Goal: Communication & Community: Connect with others

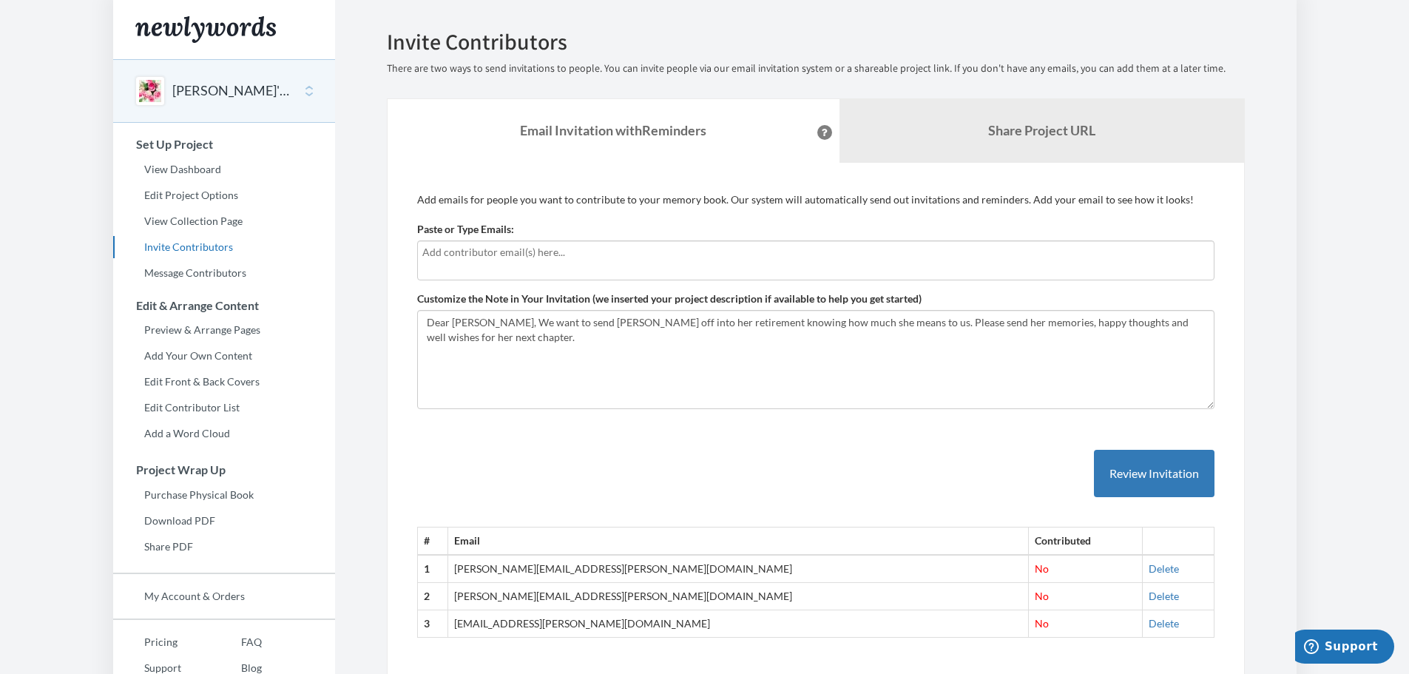
click at [501, 251] on input "text" at bounding box center [815, 252] width 787 height 16
type input "a"
type input "m"
click at [520, 249] on input "text" at bounding box center [815, 252] width 787 height 16
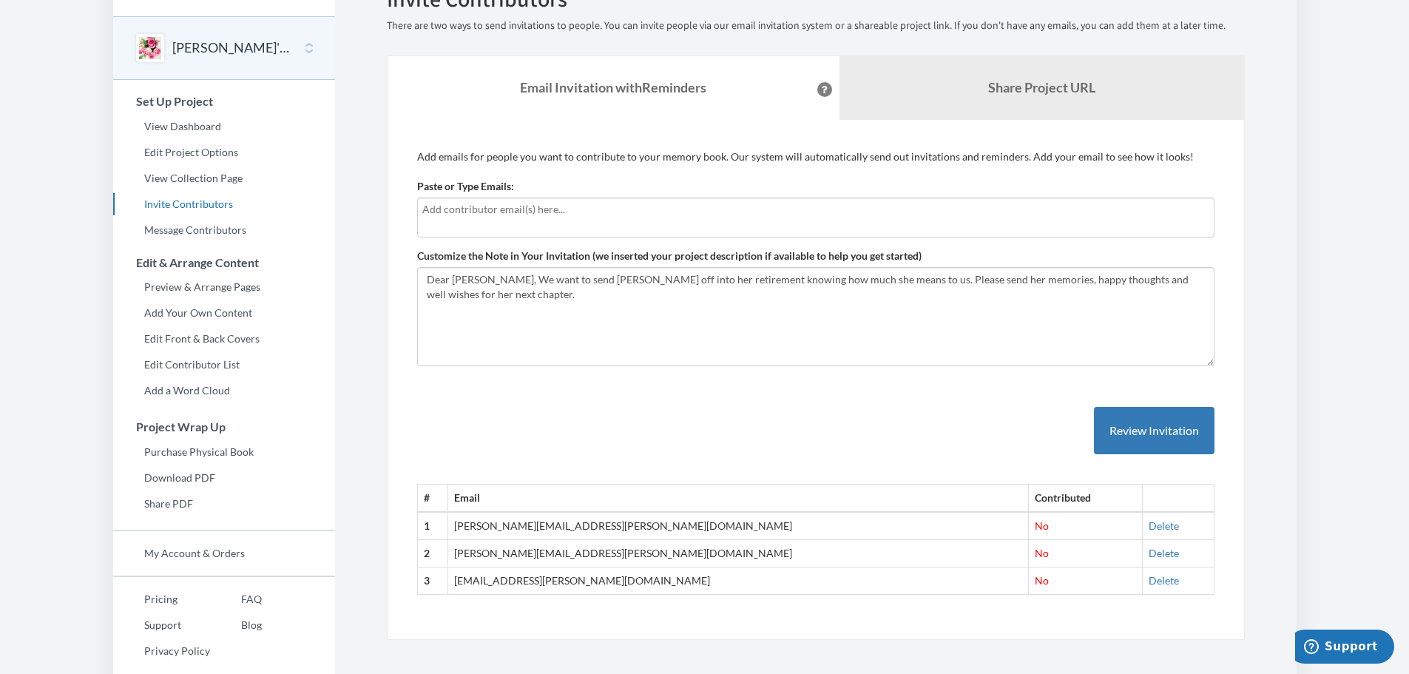
scroll to position [61, 0]
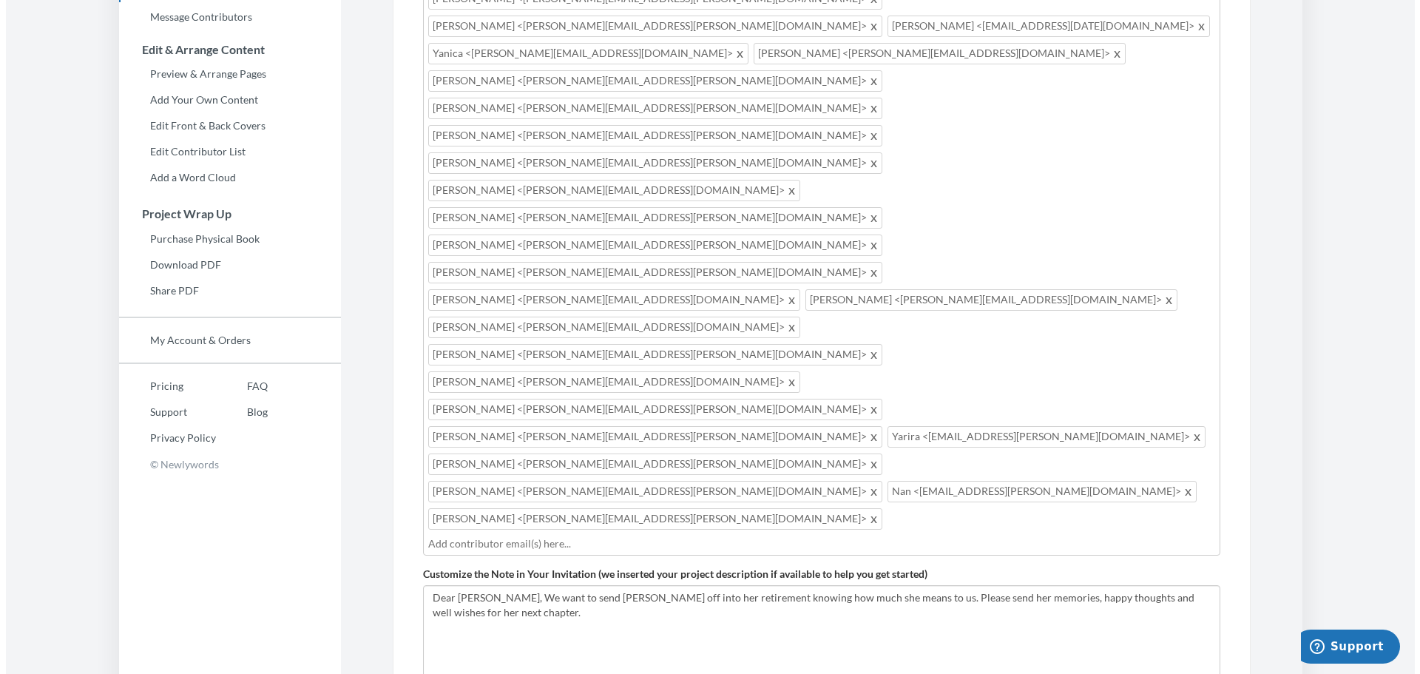
scroll to position [257, 0]
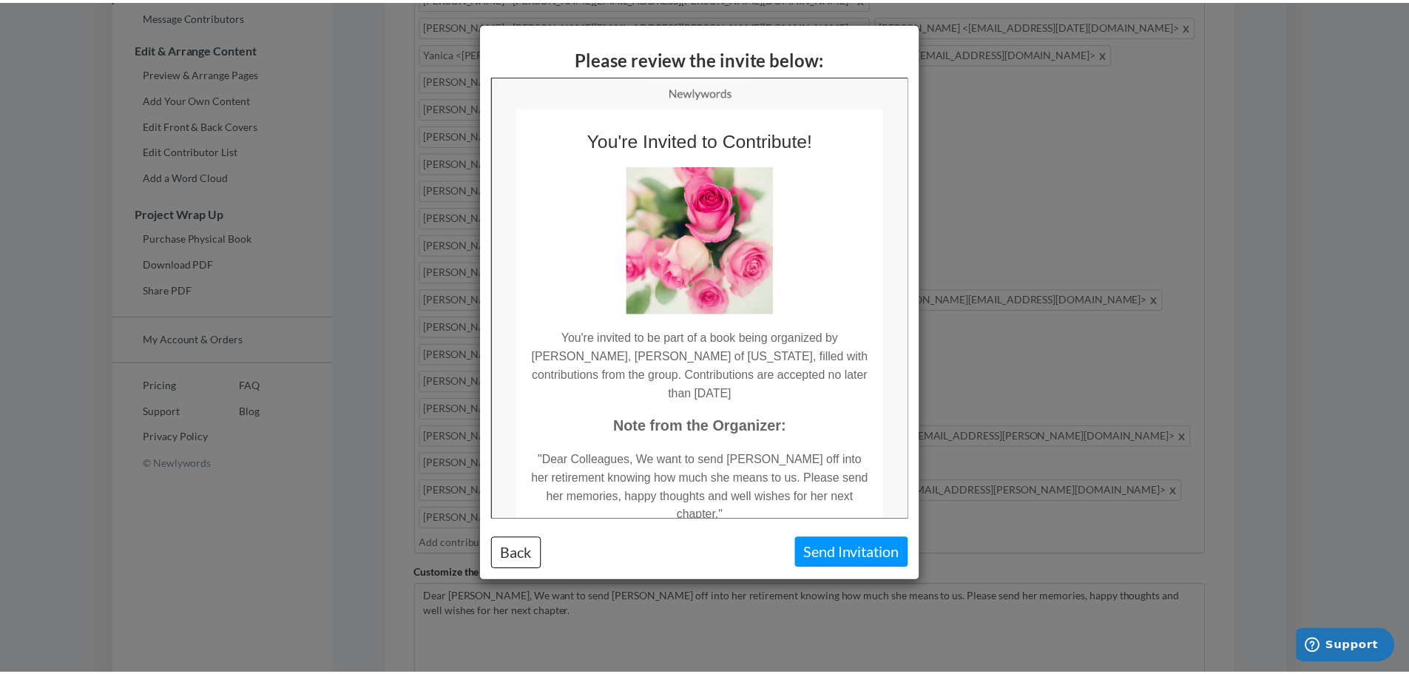
scroll to position [0, 0]
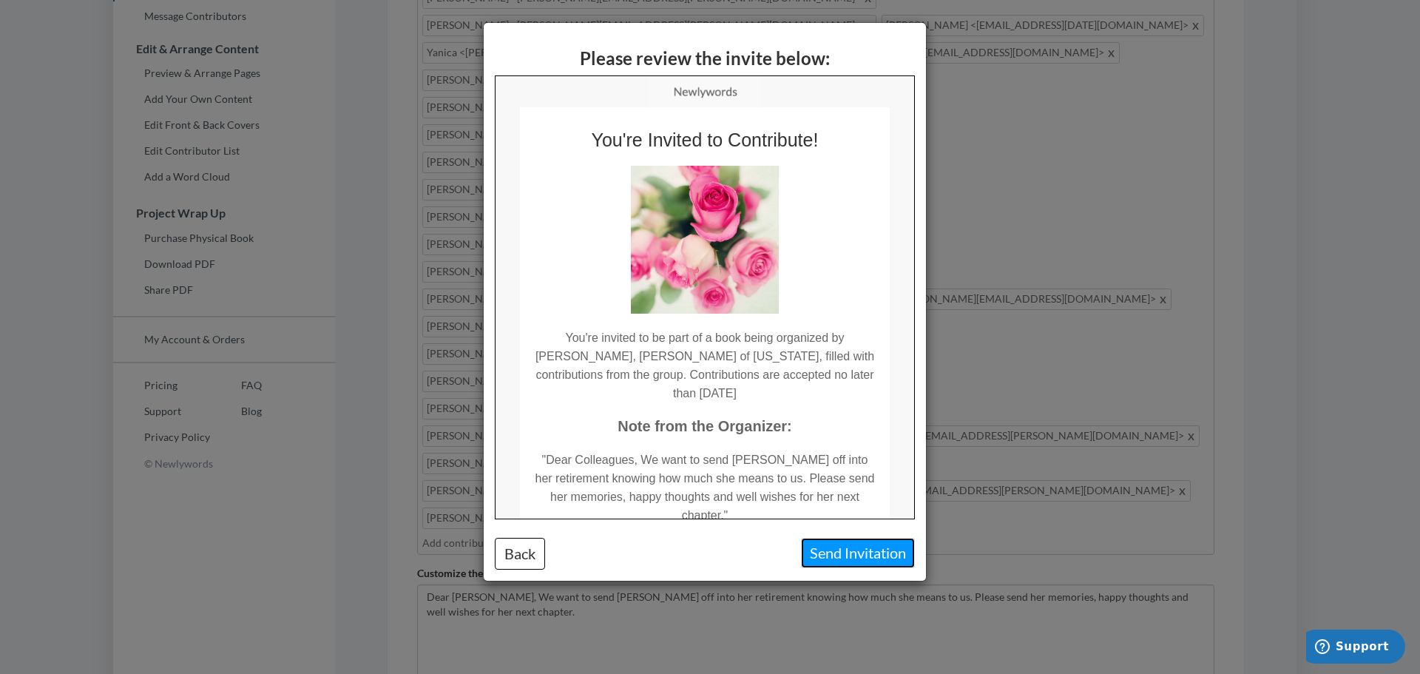
click at [873, 545] on button "Send Invitation" at bounding box center [858, 553] width 114 height 30
